Goal: Task Accomplishment & Management: Manage account settings

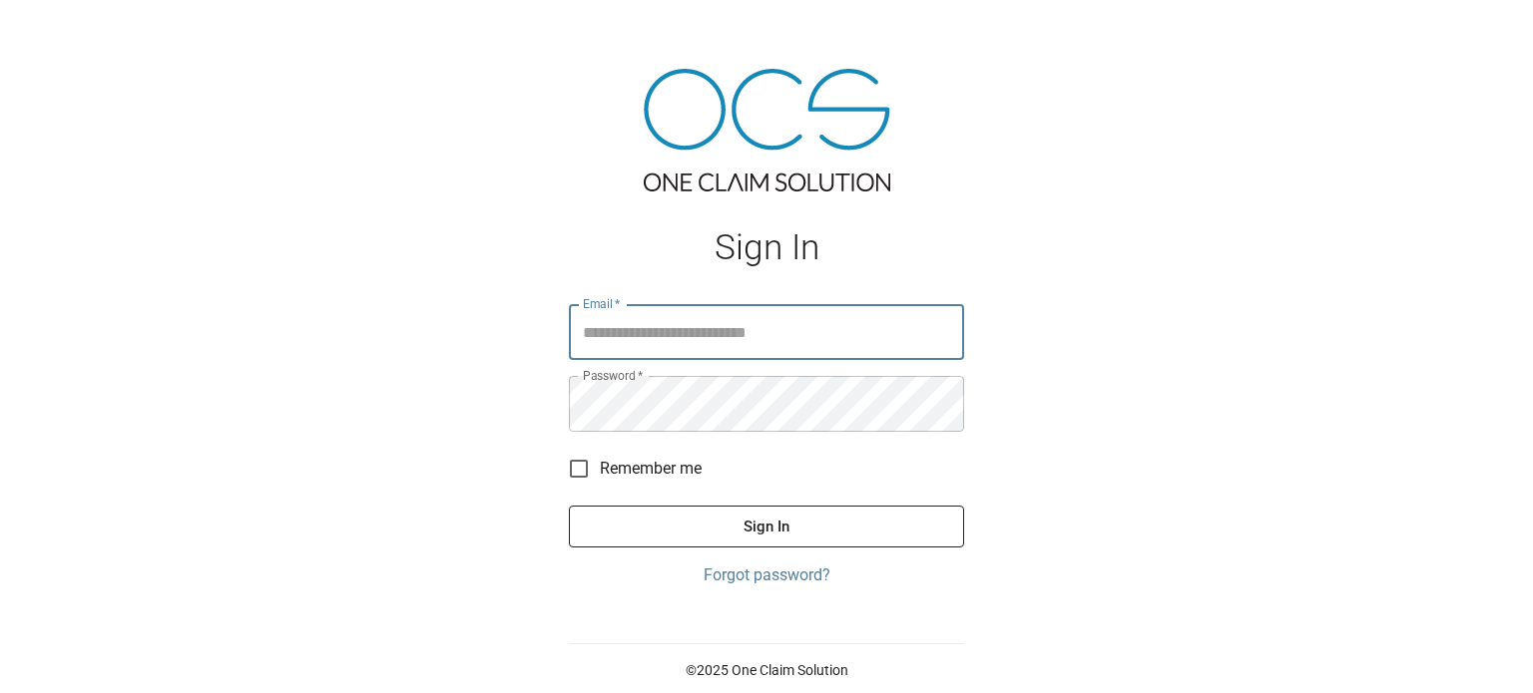
type input "**********"
click at [680, 515] on button "Sign In" at bounding box center [766, 527] width 395 height 42
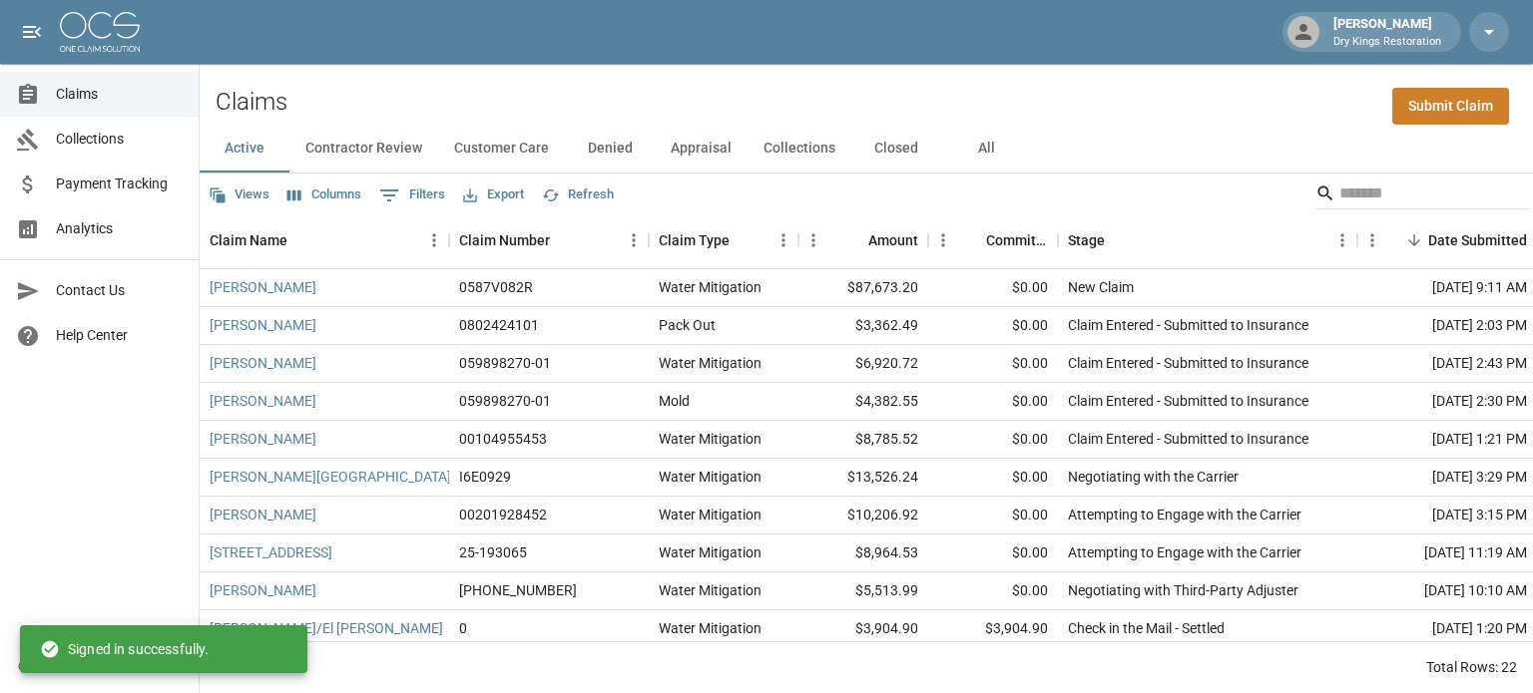
click at [80, 185] on span "Payment Tracking" at bounding box center [119, 184] width 127 height 21
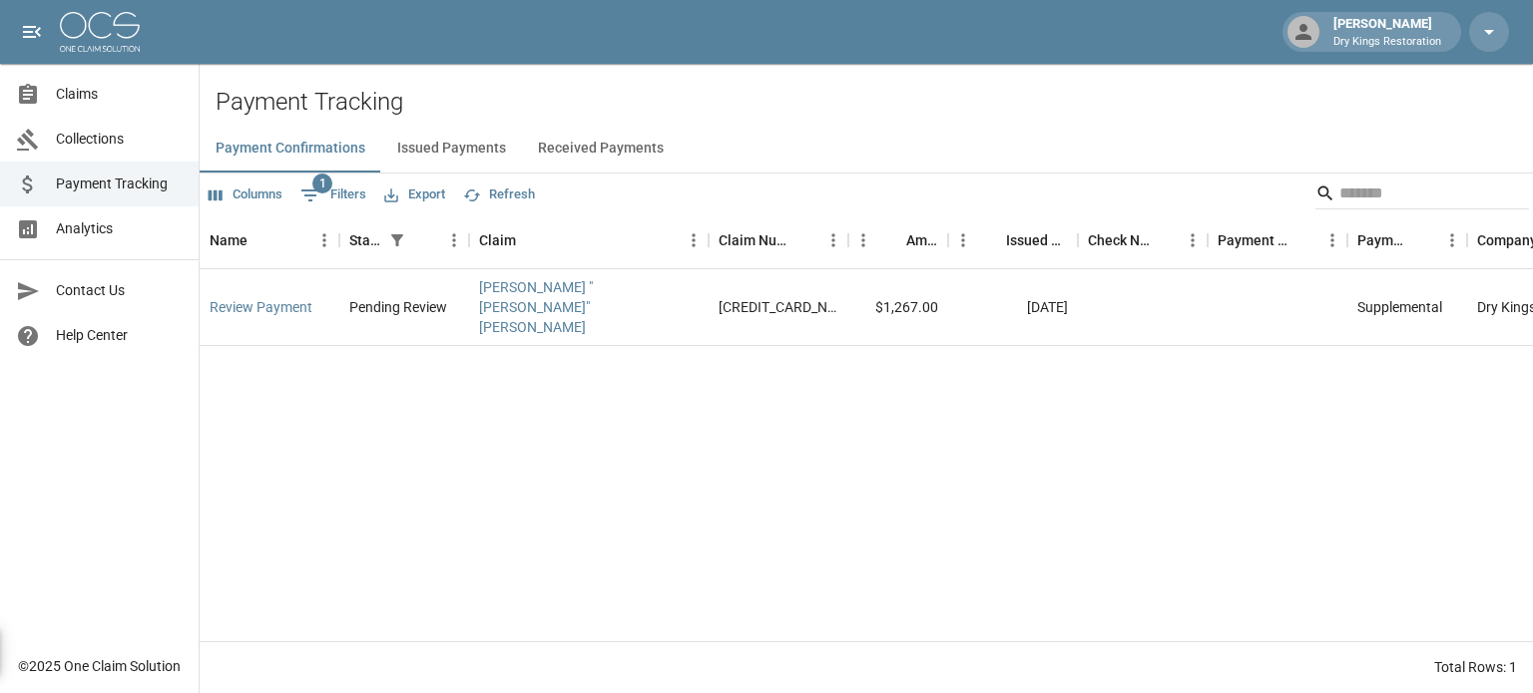
click at [606, 154] on button "Received Payments" at bounding box center [601, 149] width 158 height 48
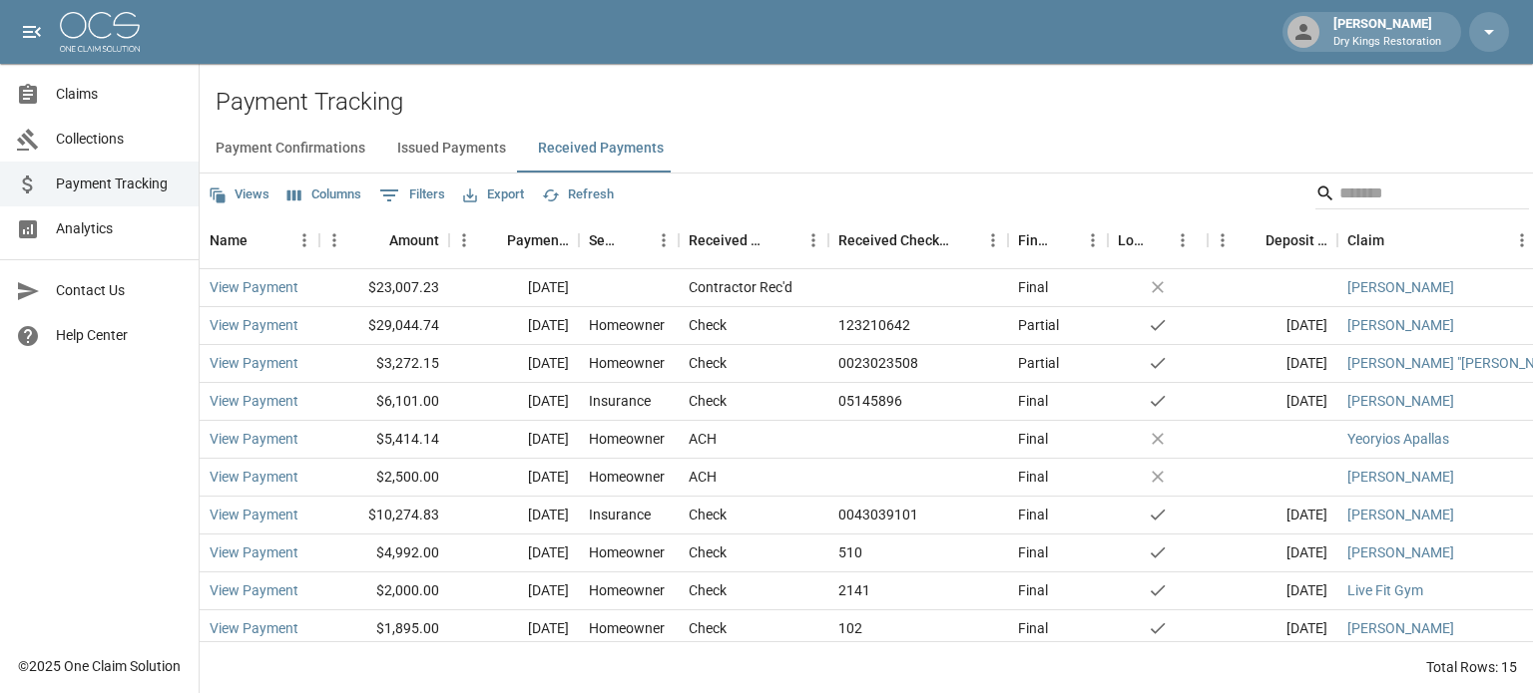
click at [66, 81] on link "Claims" at bounding box center [99, 94] width 199 height 45
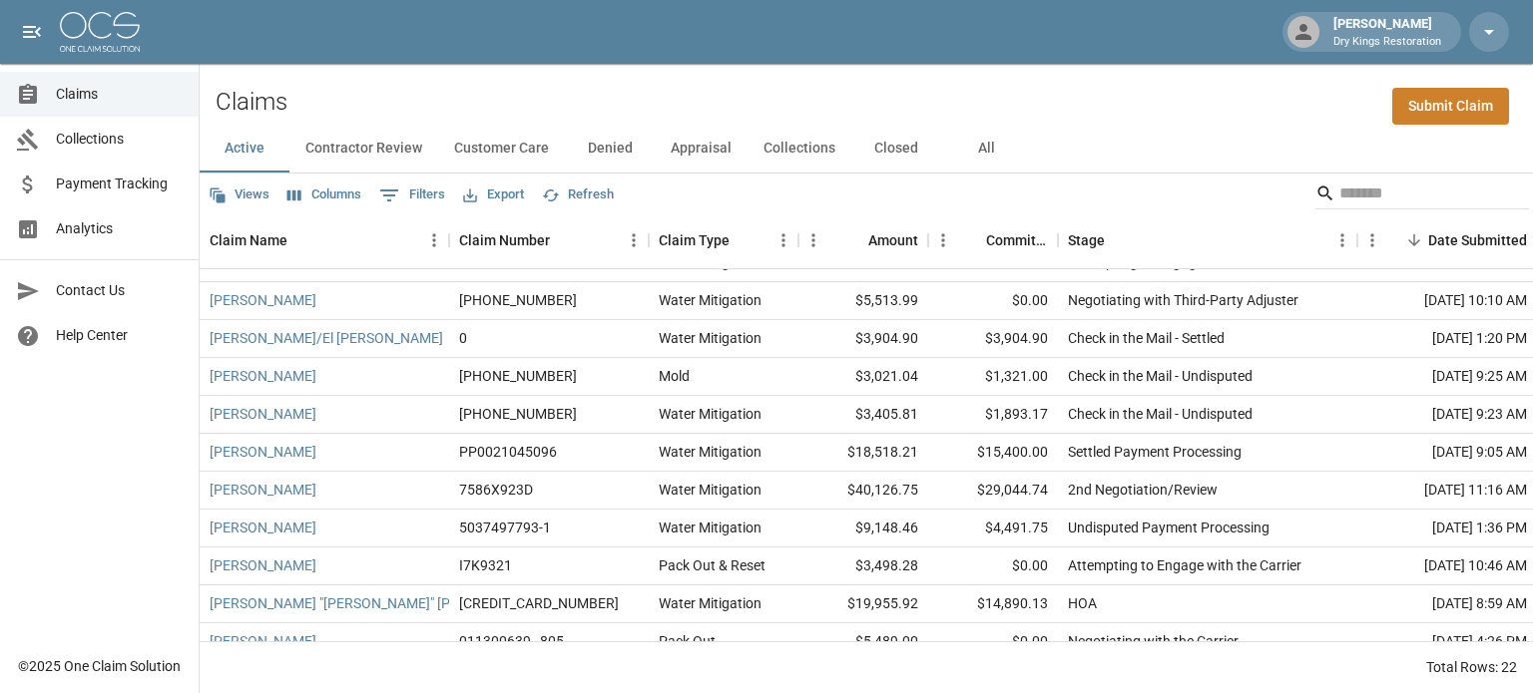
scroll to position [291, 0]
click at [911, 149] on button "Closed" at bounding box center [896, 149] width 90 height 48
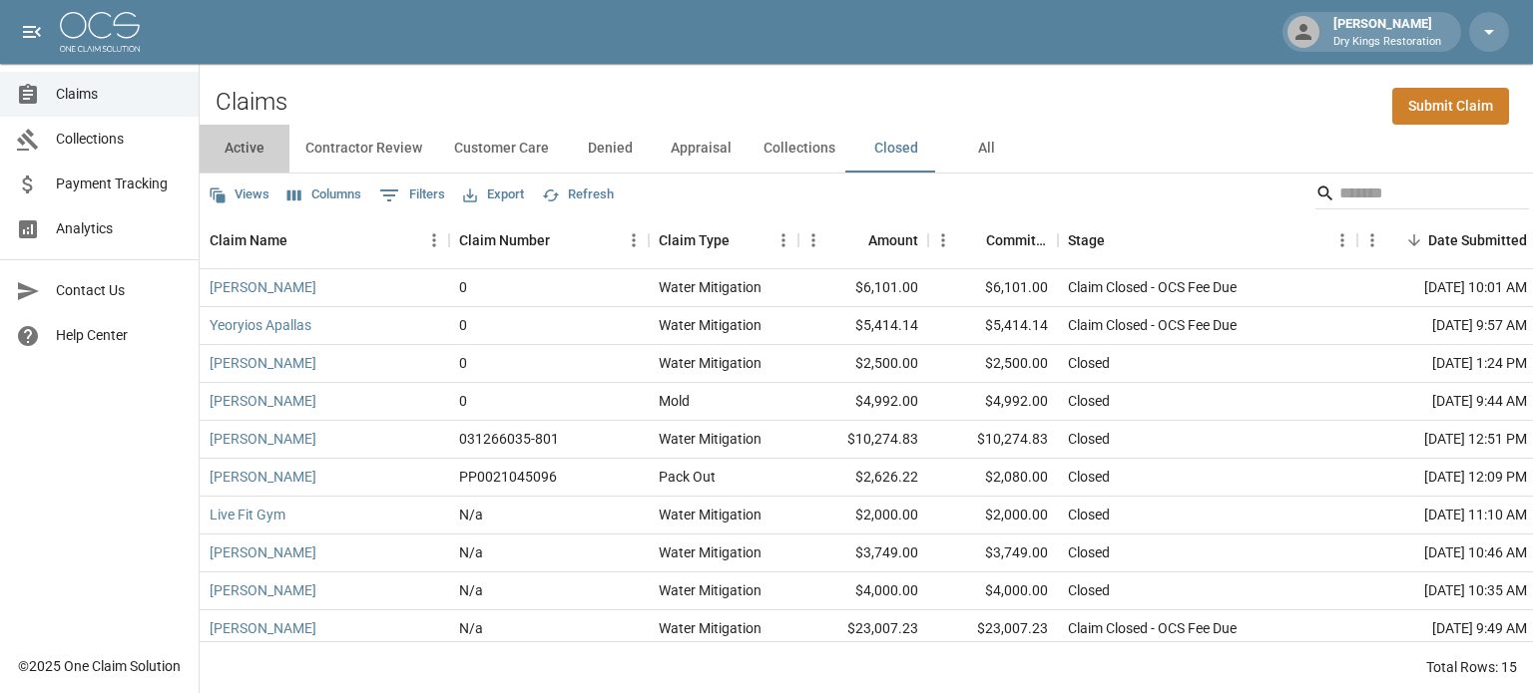
click at [263, 159] on button "Active" at bounding box center [245, 149] width 90 height 48
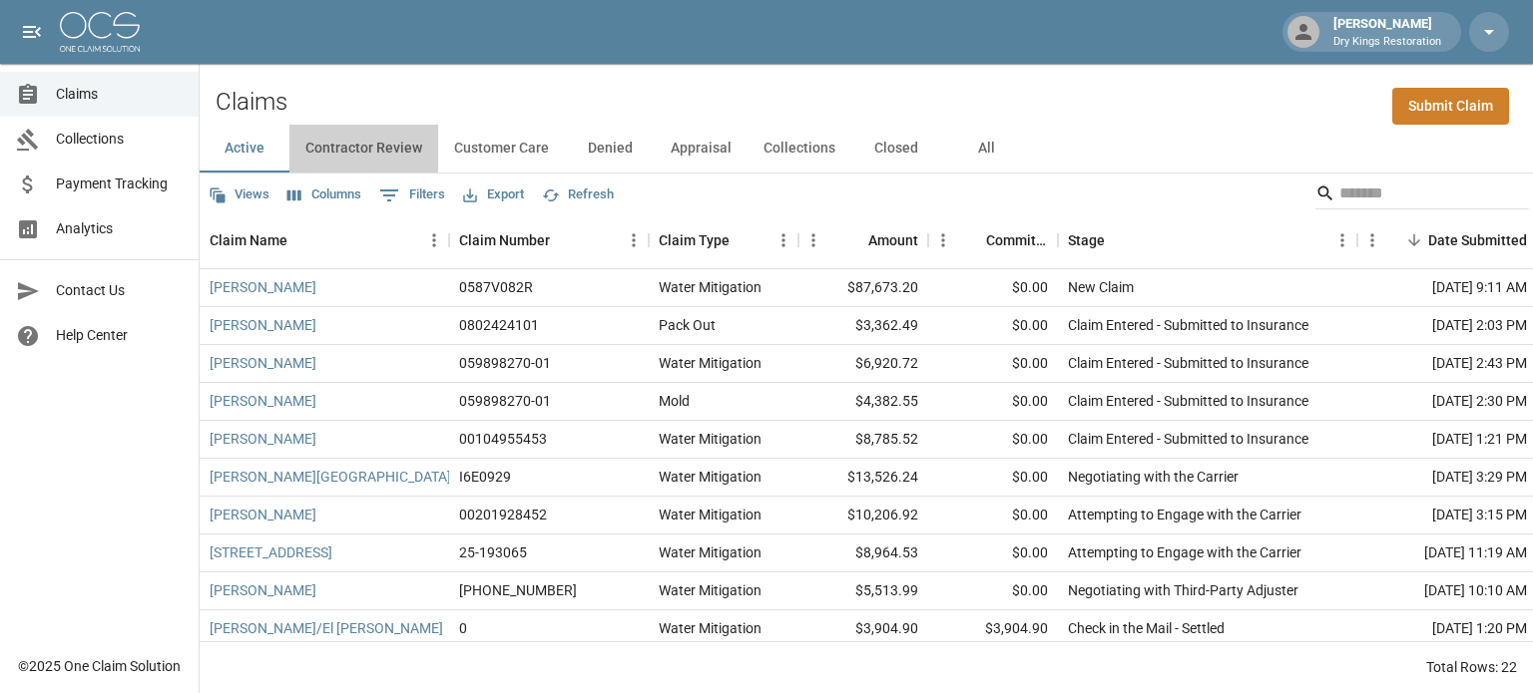
click at [370, 151] on button "Contractor Review" at bounding box center [363, 149] width 149 height 48
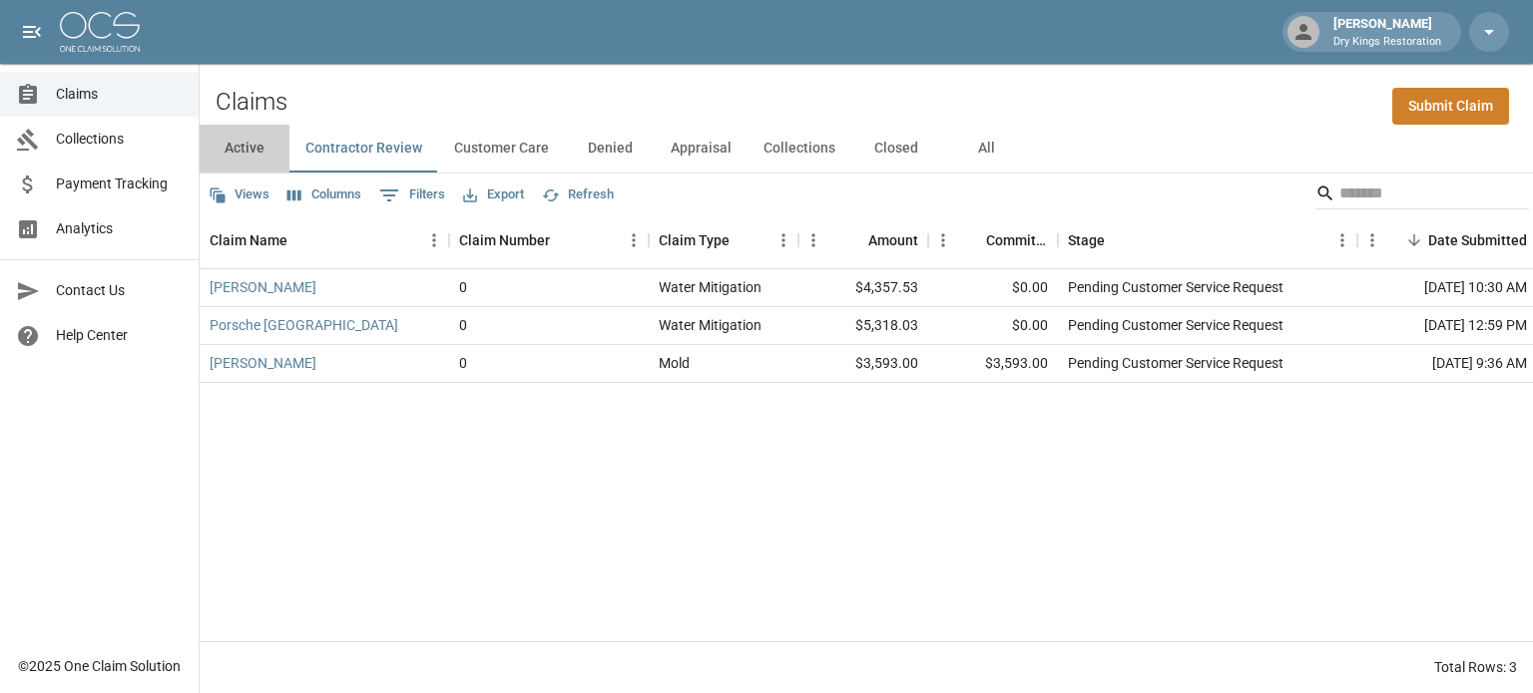
click at [252, 155] on button "Active" at bounding box center [245, 149] width 90 height 48
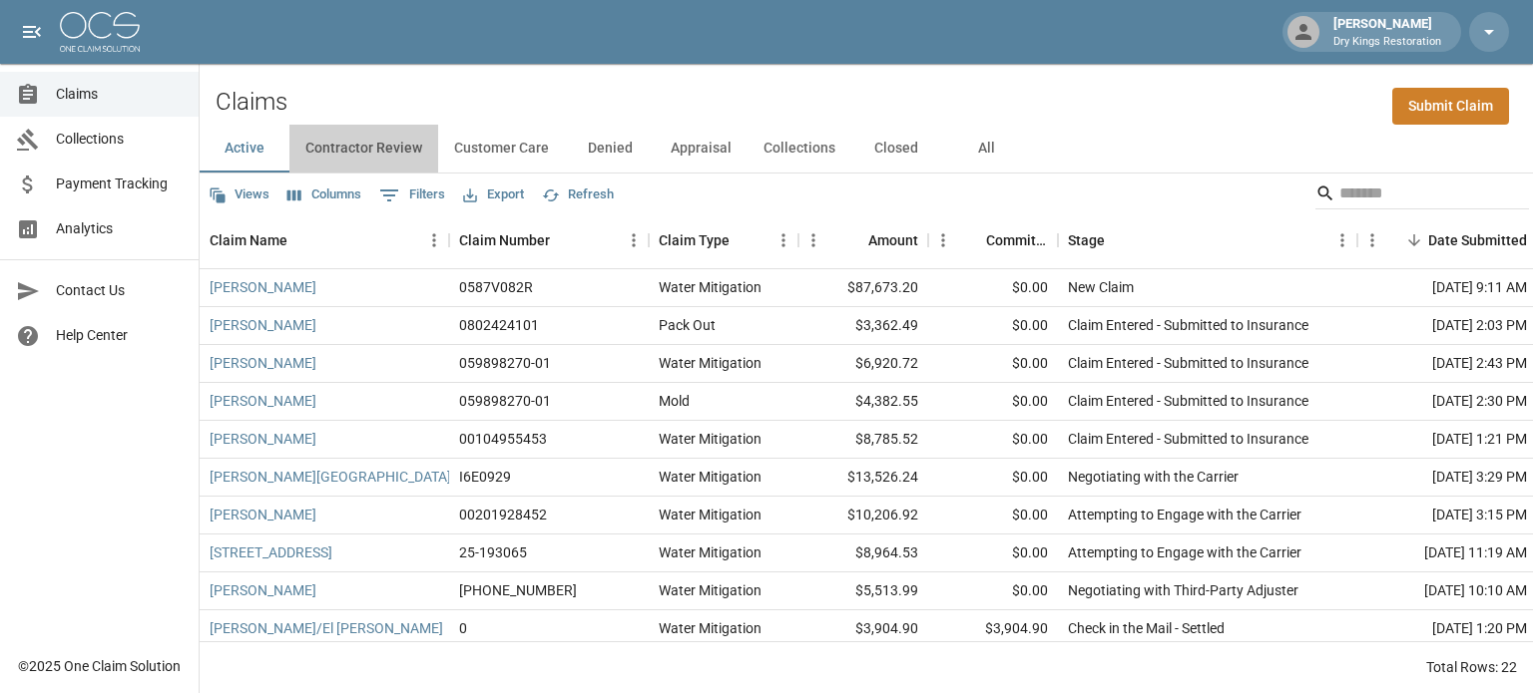
click at [403, 157] on button "Contractor Review" at bounding box center [363, 149] width 149 height 48
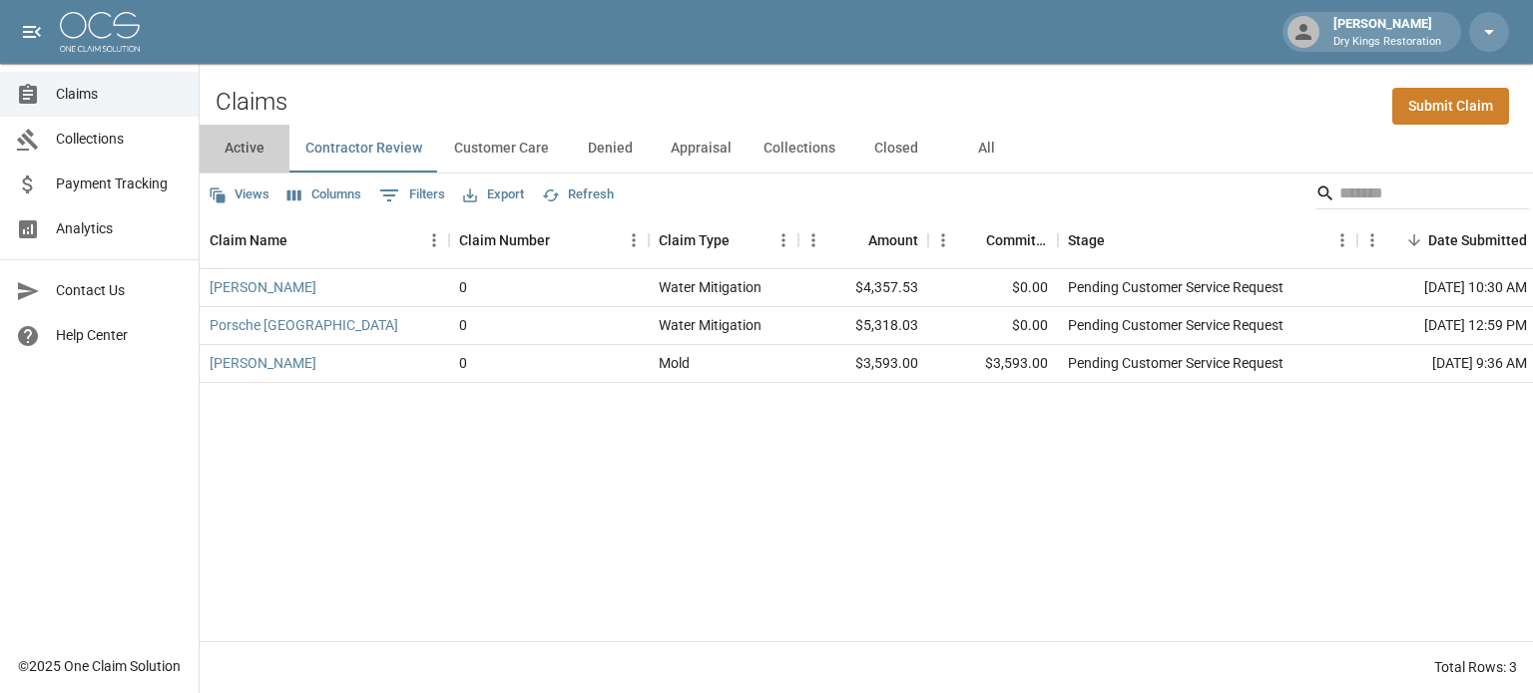
click at [232, 153] on button "Active" at bounding box center [245, 149] width 90 height 48
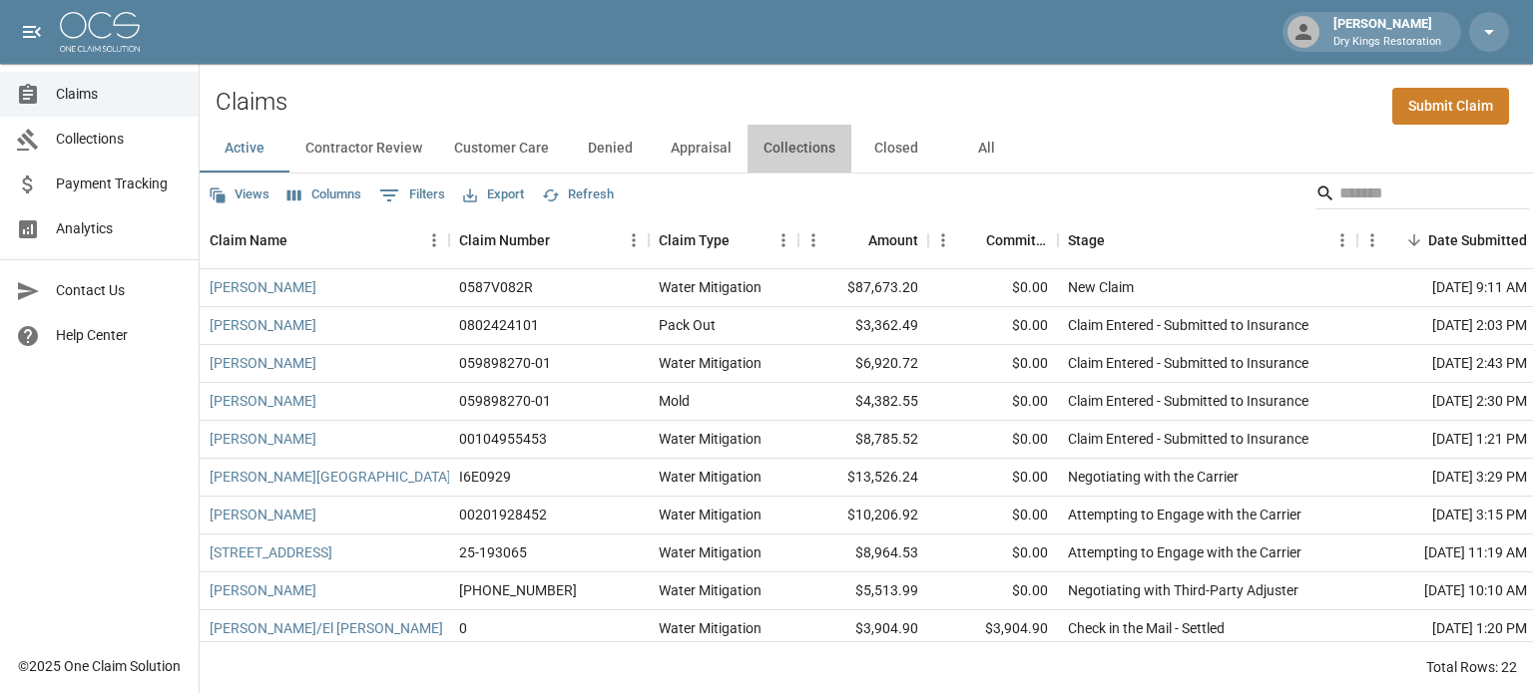
click at [812, 159] on button "Collections" at bounding box center [799, 149] width 104 height 48
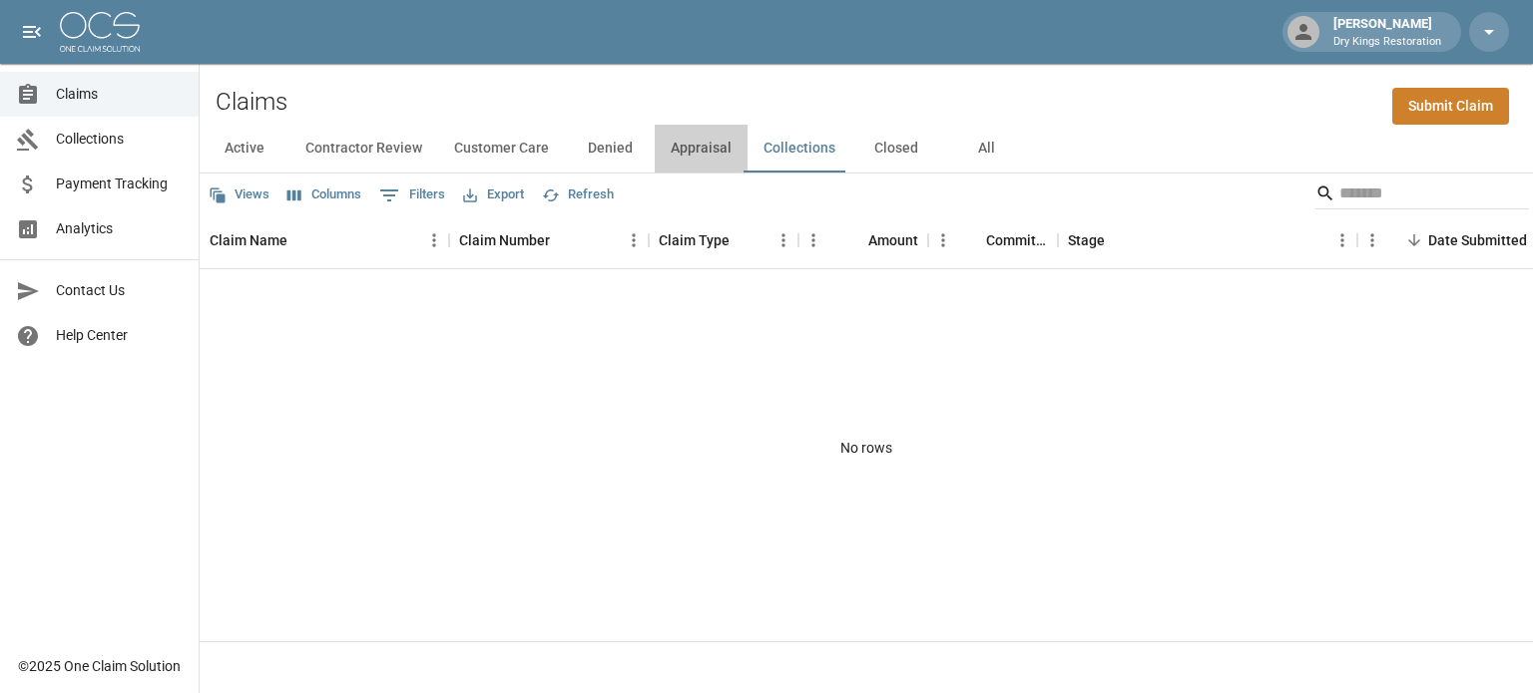
click at [695, 146] on button "Appraisal" at bounding box center [701, 149] width 93 height 48
click at [962, 150] on button "All" at bounding box center [986, 149] width 90 height 48
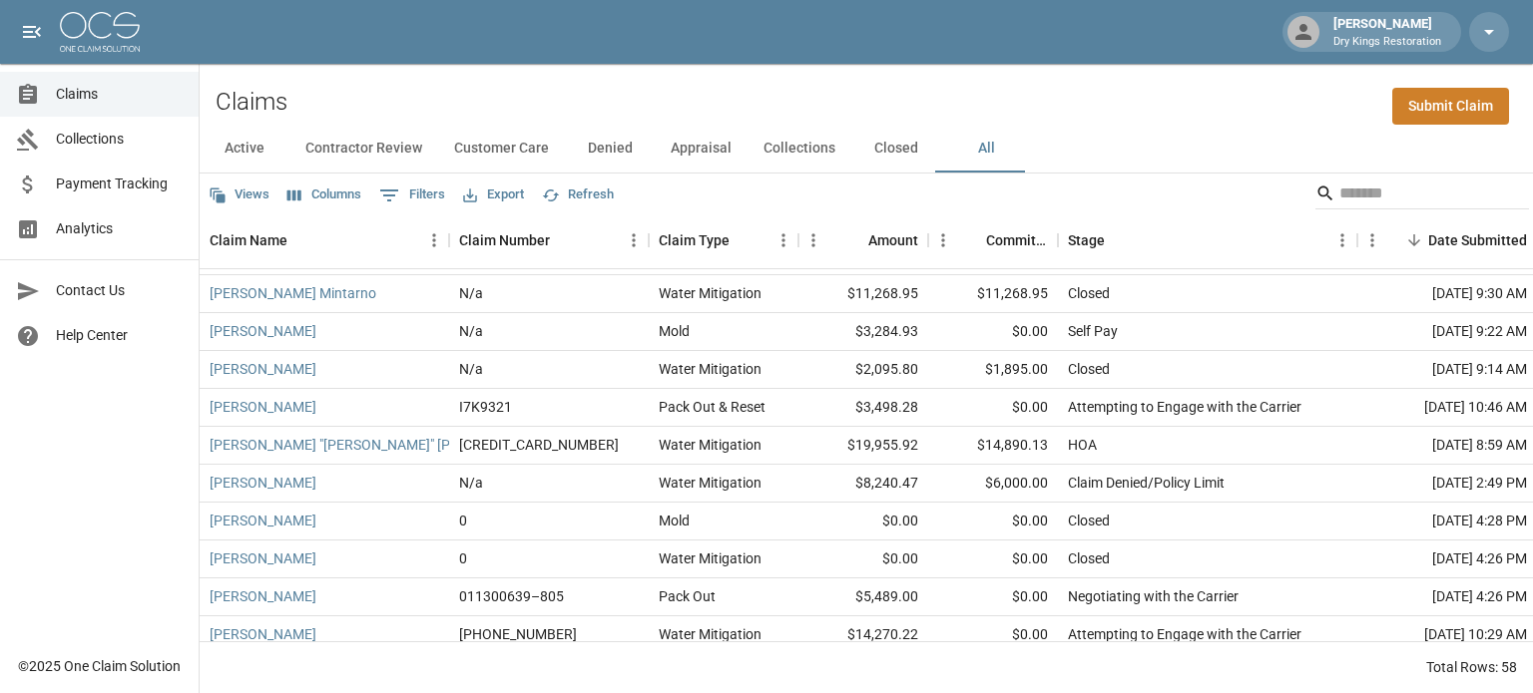
scroll to position [1628, 0]
